Goal: Task Accomplishment & Management: Complete application form

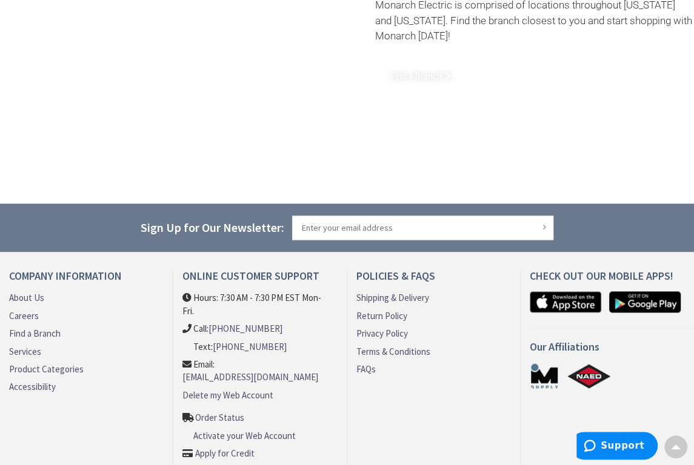
scroll to position [1035, 0]
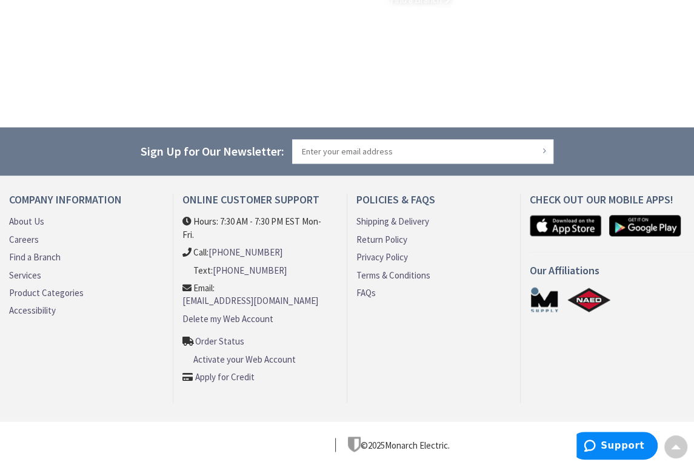
click at [239, 371] on link "Apply for Credit" at bounding box center [224, 377] width 59 height 13
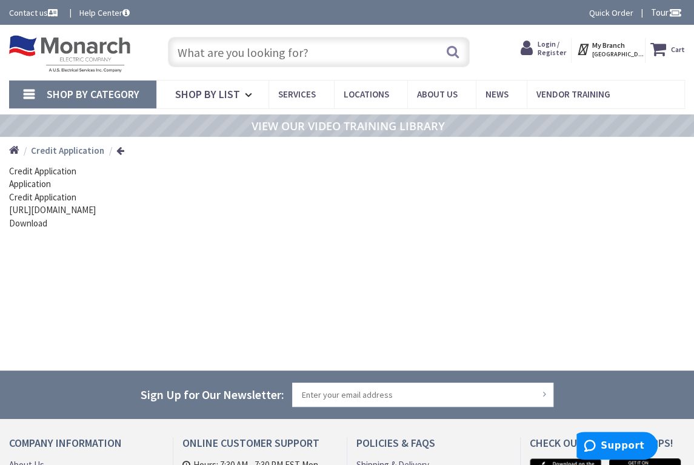
click at [39, 221] on div "Download" at bounding box center [347, 223] width 676 height 13
drag, startPoint x: 215, startPoint y: 212, endPoint x: 9, endPoint y: 214, distance: 206.1
click at [9, 214] on div "https://nuvo.com/customer/us?flow=monarch-electric" at bounding box center [347, 210] width 676 height 13
copy div "https://nuvo.com/customer/us?flow=monarch-electric"
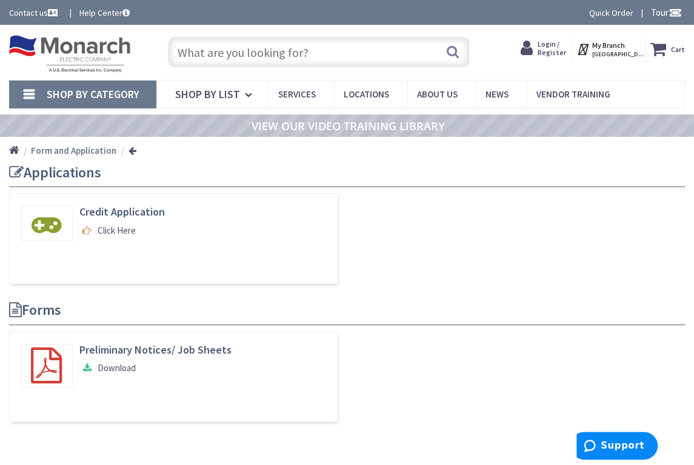
click at [122, 229] on link "Click Here" at bounding box center [107, 230] width 56 height 13
